Goal: Check status: Check status

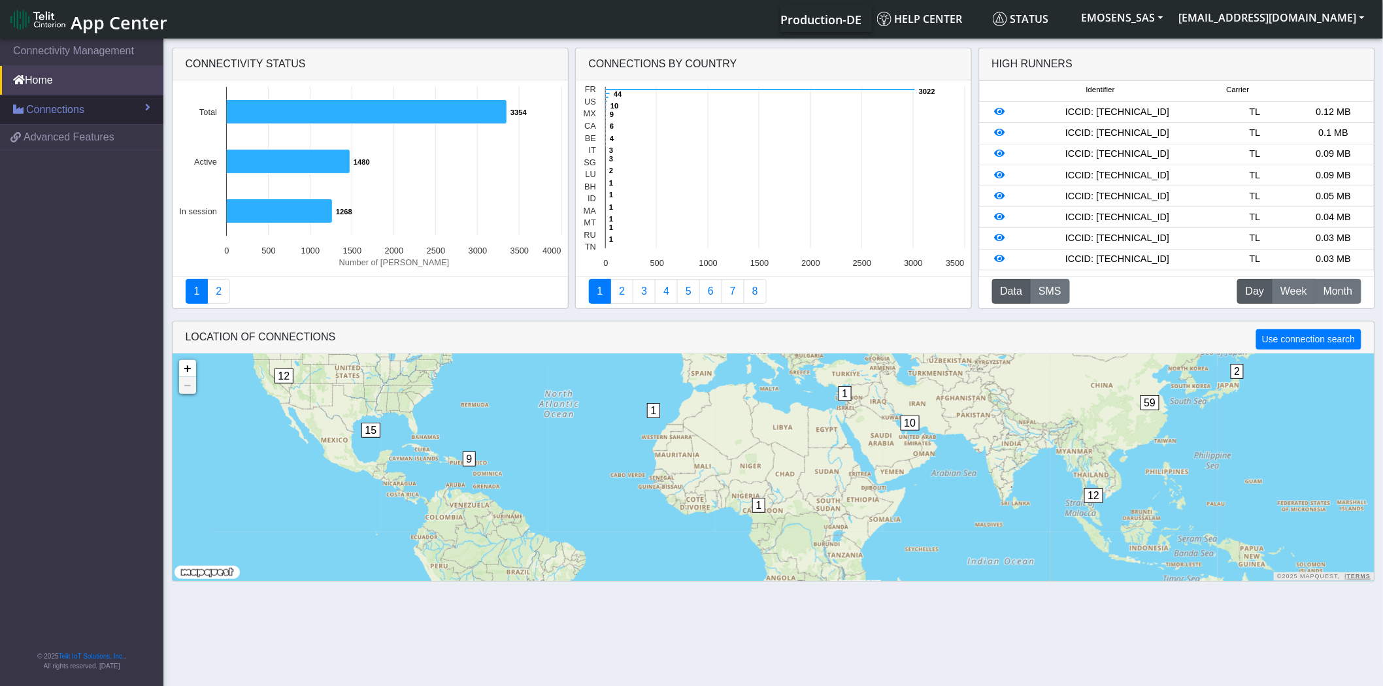
click at [84, 115] on link "Connections" at bounding box center [81, 109] width 163 height 29
click at [75, 136] on link "List" at bounding box center [81, 137] width 163 height 27
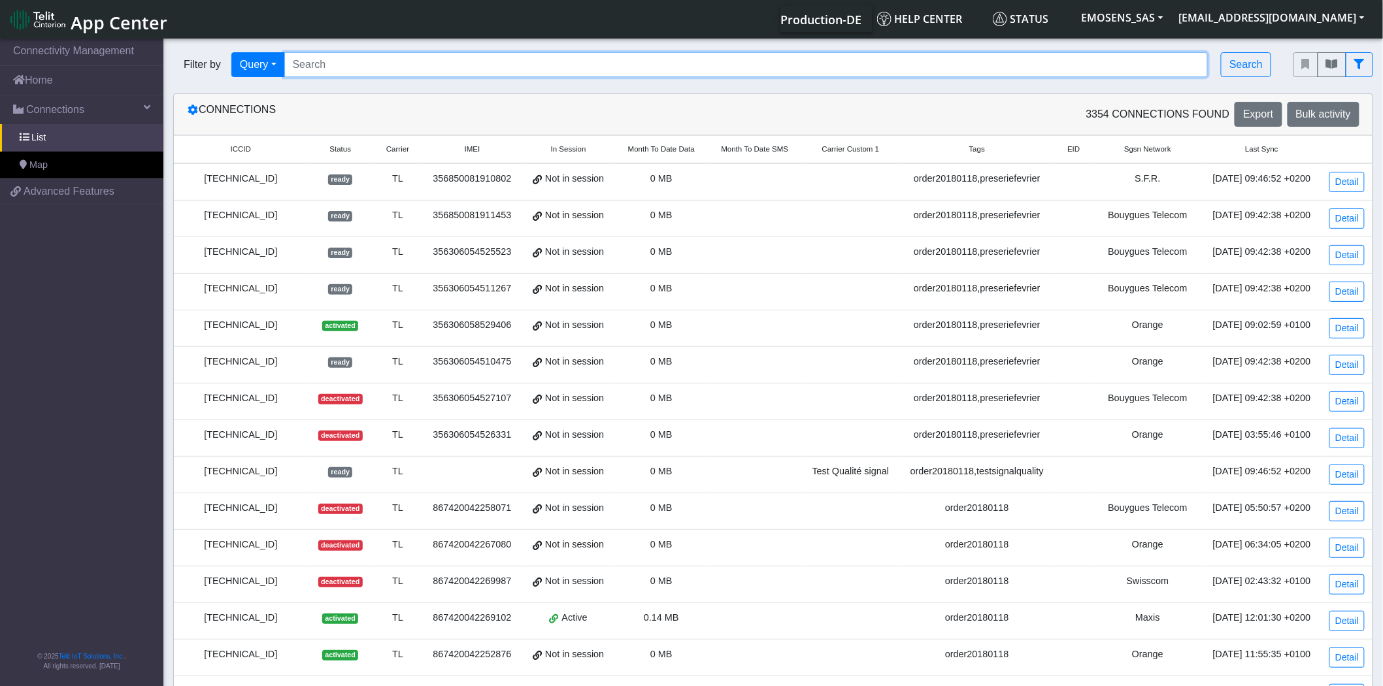
click at [341, 65] on input "Search..." at bounding box center [746, 64] width 924 height 25
paste input "[TECHNICAL_ID]"
type input "[TECHNICAL_ID]"
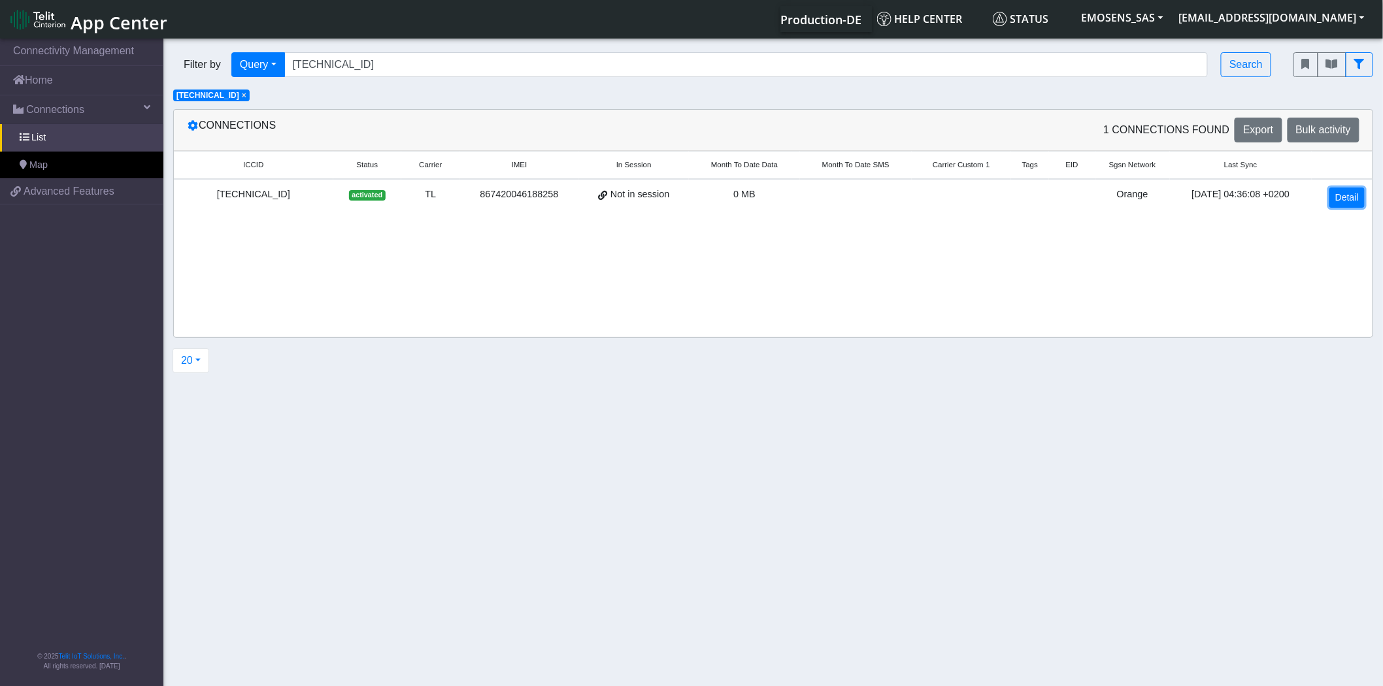
click at [1343, 200] on link "Detail" at bounding box center [1346, 198] width 35 height 20
